Goal: Task Accomplishment & Management: Use online tool/utility

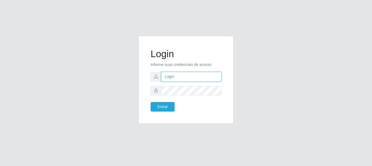
click at [190, 73] on input "text" at bounding box center [191, 77] width 60 height 10
type input "thiagol@bemais"
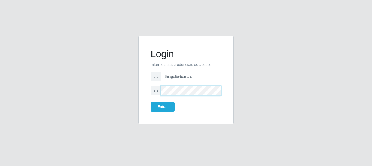
click at [151, 102] on button "Entrar" at bounding box center [163, 107] width 24 height 10
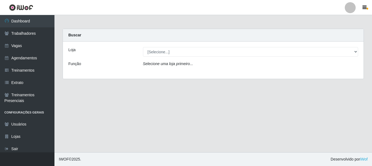
click at [169, 44] on div "Loja [Selecione...] [PERSON_NAME] Função Selecione uma loja primeiro..." at bounding box center [213, 59] width 301 height 37
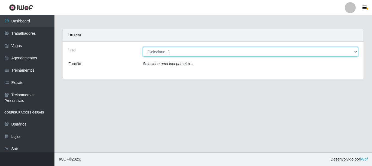
click at [172, 47] on select "[Selecione...] [PERSON_NAME]" at bounding box center [251, 52] width 216 height 10
select select "230"
click at [143, 47] on select "[Selecione...] [PERSON_NAME]" at bounding box center [251, 52] width 216 height 10
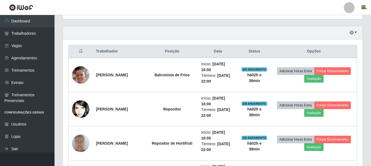
scroll to position [191, 0]
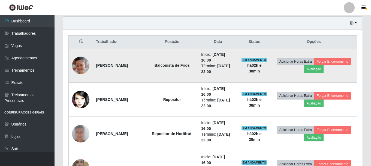
click at [79, 60] on img at bounding box center [80, 64] width 17 height 19
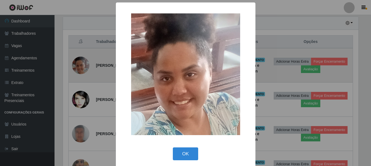
scroll to position [113, 297]
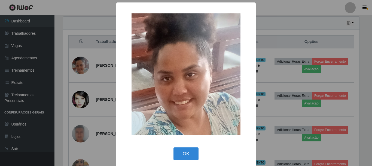
click at [99, 69] on div "× OK Cancel" at bounding box center [186, 83] width 372 height 166
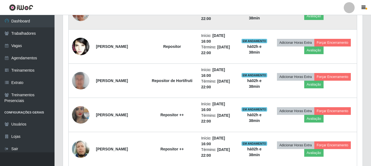
scroll to position [245, 0]
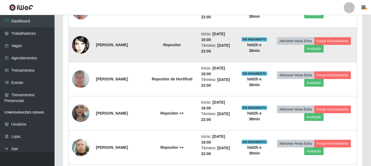
click at [75, 46] on img at bounding box center [80, 45] width 17 height 26
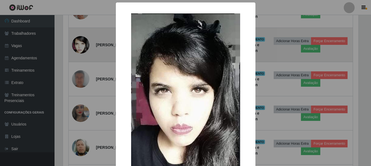
scroll to position [113, 297]
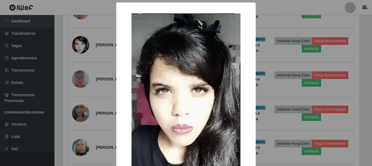
click at [87, 57] on div "× OK Cancel" at bounding box center [186, 83] width 372 height 166
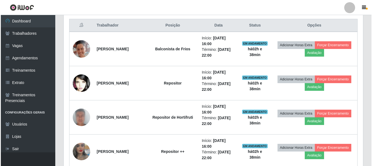
scroll to position [209, 0]
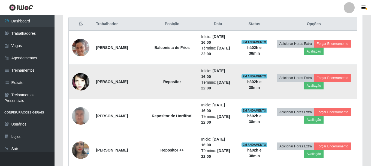
click at [84, 77] on img at bounding box center [80, 81] width 17 height 26
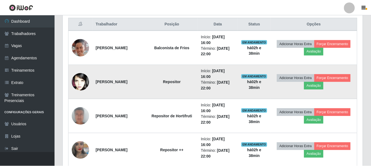
scroll to position [113, 297]
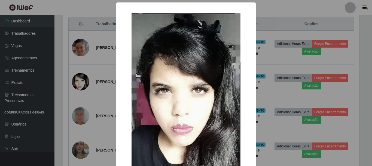
click at [114, 49] on div "× OK Cancel" at bounding box center [186, 83] width 372 height 166
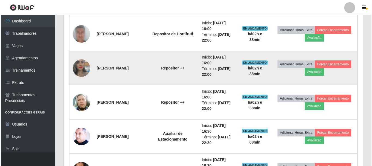
scroll to position [263, 0]
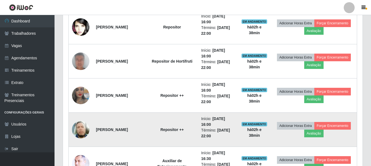
click at [83, 131] on img at bounding box center [80, 129] width 17 height 20
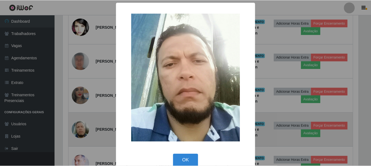
scroll to position [113, 297]
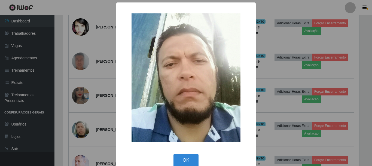
click at [99, 106] on div "× OK Cancel" at bounding box center [186, 83] width 372 height 166
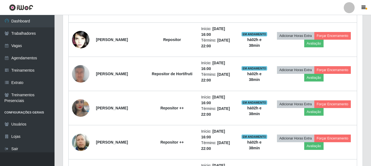
scroll to position [263, 0]
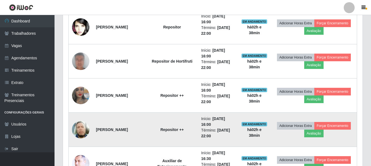
click at [81, 125] on img at bounding box center [80, 129] width 17 height 20
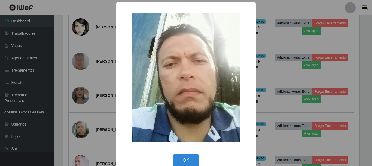
click at [87, 102] on div "× OK Cancel" at bounding box center [186, 83] width 372 height 166
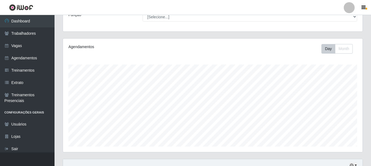
scroll to position [45, 0]
